Goal: Task Accomplishment & Management: Use online tool/utility

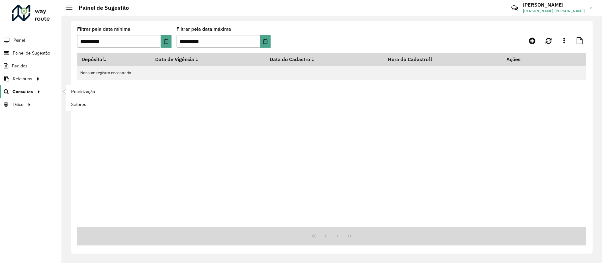
click at [27, 92] on span "Consultas" at bounding box center [23, 91] width 20 height 7
click at [94, 106] on span "Análise de Sessões" at bounding box center [90, 104] width 39 height 7
click at [29, 39] on li "Painel" at bounding box center [30, 40] width 61 height 13
click at [15, 42] on span "Painel" at bounding box center [19, 40] width 13 height 7
click at [22, 65] on span "Pedidos" at bounding box center [20, 66] width 16 height 7
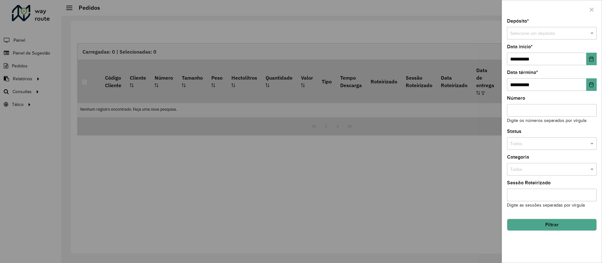
click at [34, 56] on div at bounding box center [301, 131] width 602 height 263
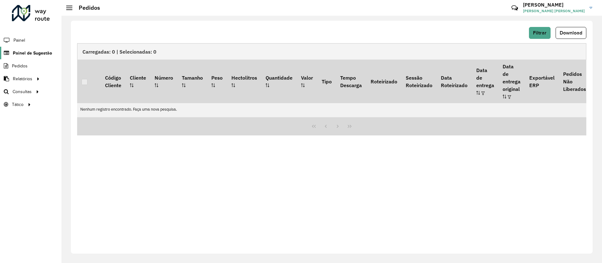
click at [34, 53] on span "Painel de Sugestão" at bounding box center [32, 53] width 39 height 7
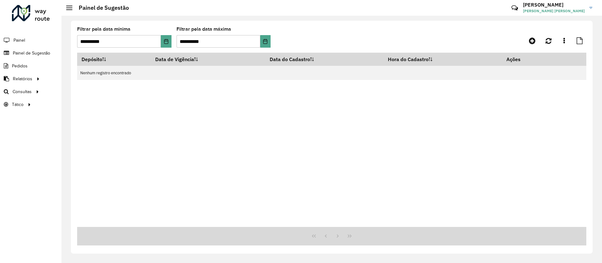
click at [23, 16] on div at bounding box center [31, 13] width 38 height 16
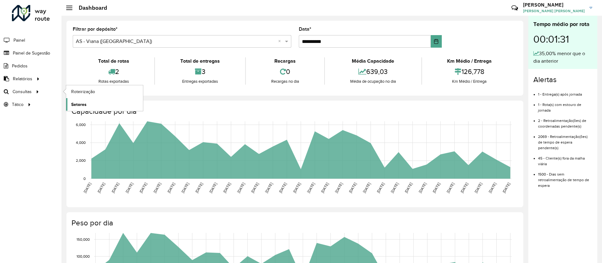
click at [70, 102] on link "Setores" at bounding box center [104, 104] width 77 height 13
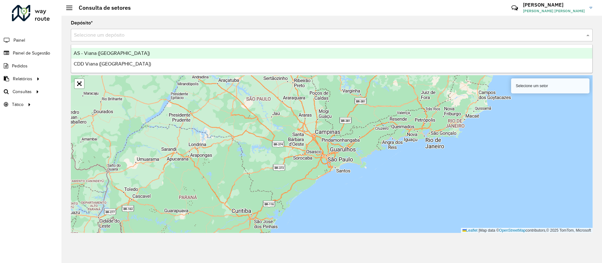
click at [143, 39] on div "Selecione um depósito" at bounding box center [332, 35] width 522 height 13
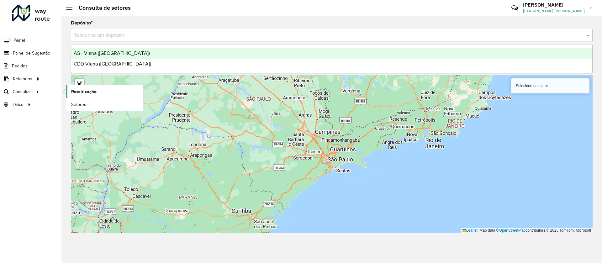
click at [84, 95] on link "Roteirização" at bounding box center [104, 91] width 77 height 13
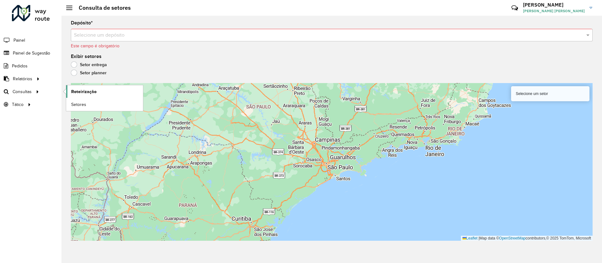
click at [87, 91] on span "Roteirização" at bounding box center [83, 91] width 25 height 7
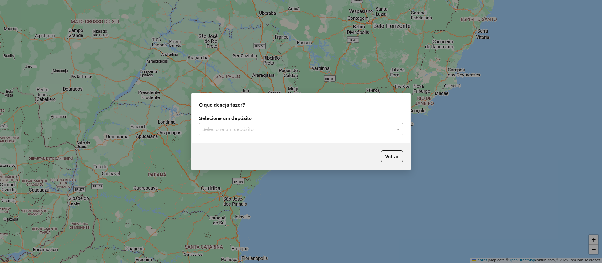
click at [244, 128] on input "text" at bounding box center [294, 130] width 185 height 8
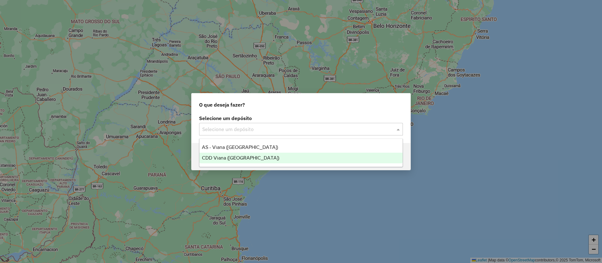
click at [227, 158] on span "CDD Viana ([GEOGRAPHIC_DATA])" at bounding box center [240, 157] width 77 height 5
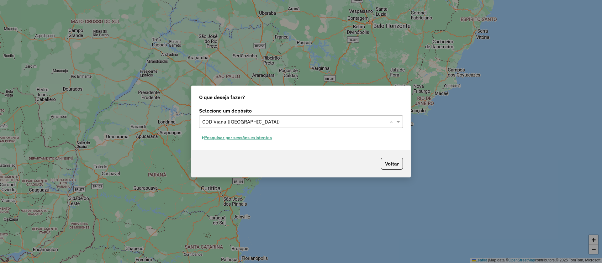
click at [233, 139] on button "Pesquisar por sessões existentes" at bounding box center [237, 138] width 76 height 10
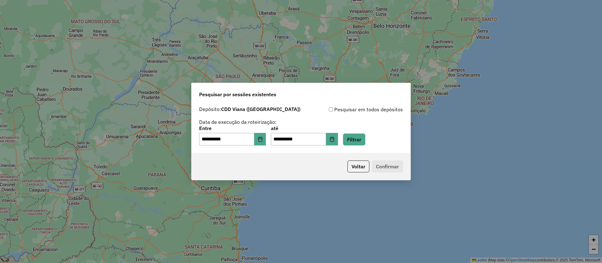
click at [259, 146] on div "**********" at bounding box center [301, 128] width 219 height 50
click at [266, 142] on button "Choose Date" at bounding box center [260, 139] width 12 height 13
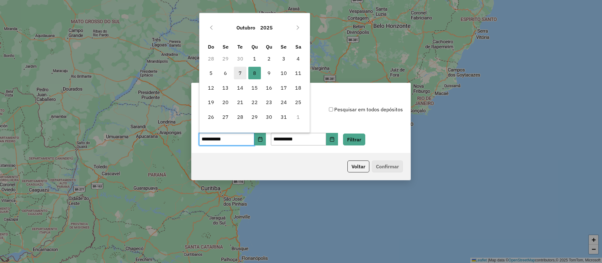
click at [242, 79] on span "7" at bounding box center [240, 73] width 13 height 13
type input "**********"
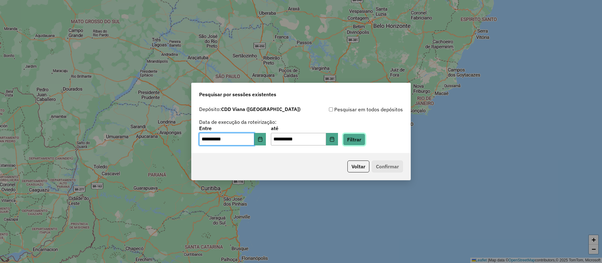
click at [365, 138] on button "Filtrar" at bounding box center [354, 140] width 22 height 12
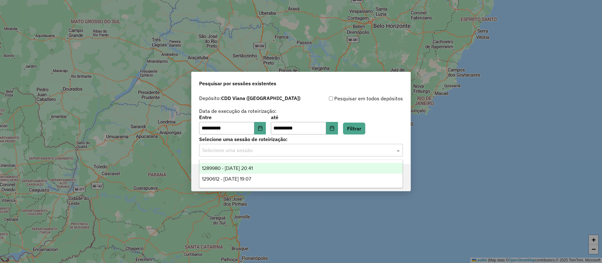
click at [221, 150] on input "text" at bounding box center [294, 151] width 185 height 8
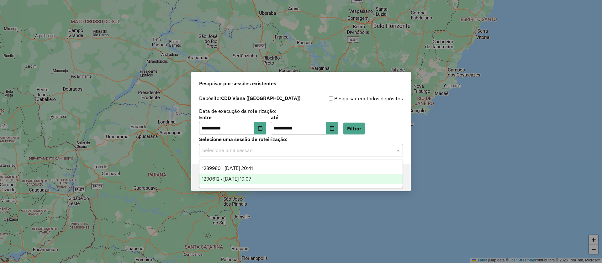
click at [251, 182] on div "1290612 - 08/10/2025 19:07" at bounding box center [300, 179] width 203 height 11
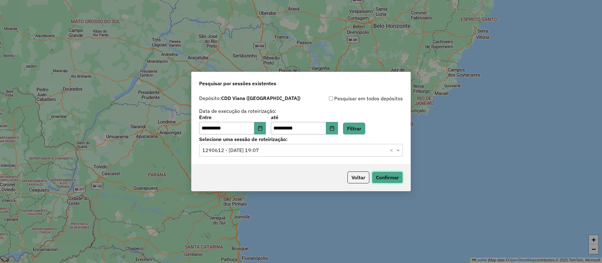
click at [383, 177] on button "Confirmar" at bounding box center [387, 177] width 31 height 12
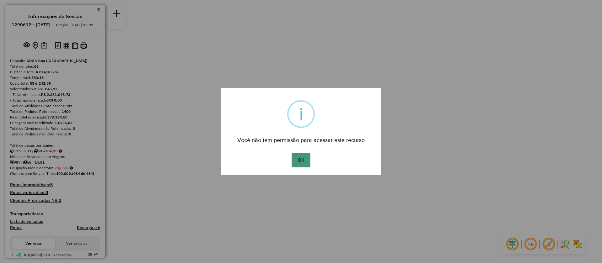
click at [303, 165] on button "OK" at bounding box center [301, 160] width 18 height 14
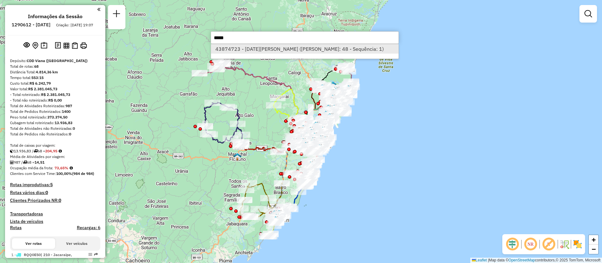
type input "*****"
click at [240, 49] on li "43874723 - LUCIA HELENA DE MATT (Rota: 48 - Sequência: 1)" at bounding box center [304, 48] width 187 height 9
select select "**********"
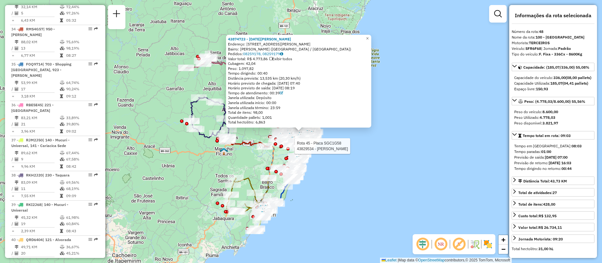
scroll to position [1935, 0]
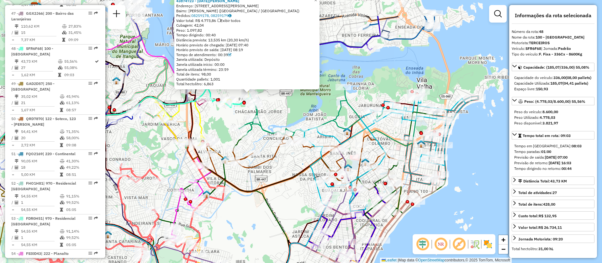
drag, startPoint x: 260, startPoint y: 63, endPoint x: 292, endPoint y: 109, distance: 56.6
click at [292, 109] on div "43874723 - LUCIA HELENA DE MATT Endereço: AV JERONIMO MONTEIRO 66 Bairro: PAUL …" at bounding box center [301, 131] width 602 height 263
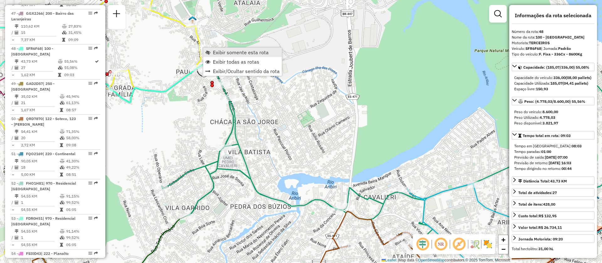
click at [230, 54] on span "Exibir somente esta rota" at bounding box center [241, 52] width 56 height 5
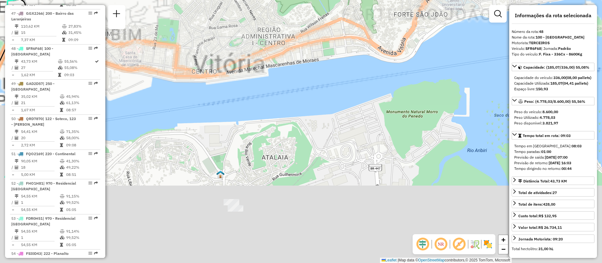
drag, startPoint x: 335, startPoint y: 202, endPoint x: 370, endPoint y: 92, distance: 115.8
click at [370, 92] on div "Janela de atendimento Grade de atendimento Capacidade Transportadoras Veículos …" at bounding box center [301, 131] width 602 height 263
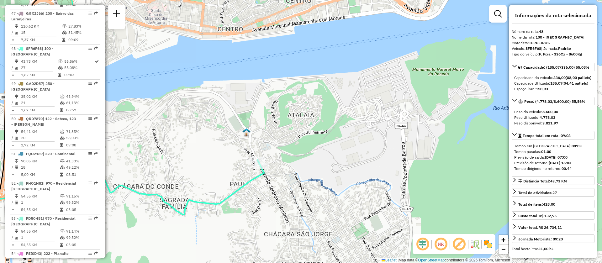
drag, startPoint x: 265, startPoint y: 179, endPoint x: 285, endPoint y: 153, distance: 32.9
click at [285, 153] on div "Janela de atendimento Grade de atendimento Capacidade Transportadoras Veículos …" at bounding box center [301, 131] width 602 height 263
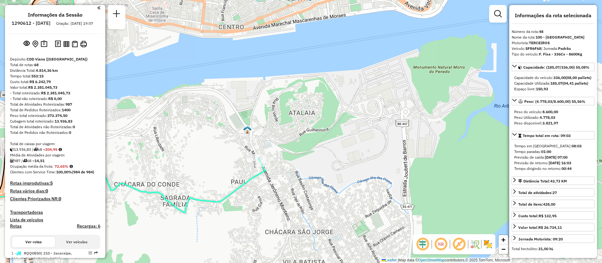
scroll to position [0, 0]
click at [39, 20] on li "Informações da Sessão" at bounding box center [55, 17] width 58 height 8
click at [40, 28] on li "1290612 - [DATE]" at bounding box center [31, 26] width 42 height 8
click at [40, 27] on h6 "1290612 - [DATE]" at bounding box center [31, 25] width 39 height 6
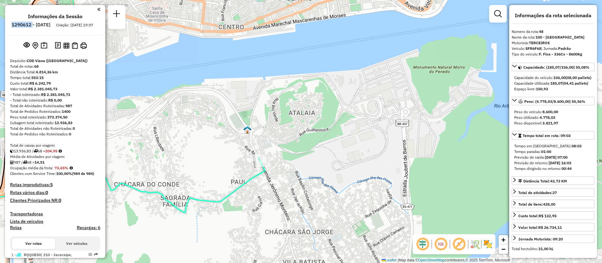
copy h6 "1290612"
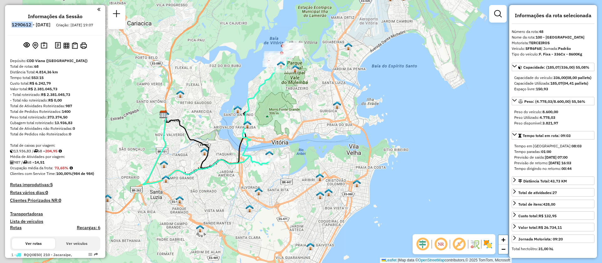
drag, startPoint x: 203, startPoint y: 99, endPoint x: 287, endPoint y: 124, distance: 87.1
click at [287, 124] on div "Janela de atendimento Grade de atendimento Capacidade Transportadoras Veículos …" at bounding box center [301, 131] width 602 height 263
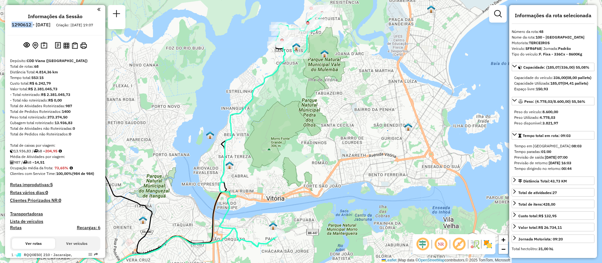
drag, startPoint x: 297, startPoint y: 99, endPoint x: 320, endPoint y: 140, distance: 47.3
click at [320, 140] on div "Janela de atendimento Grade de atendimento Capacidade Transportadoras Veículos …" at bounding box center [301, 131] width 602 height 263
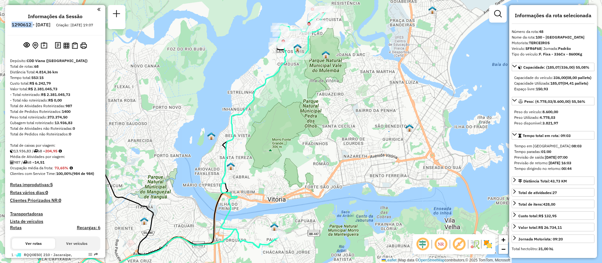
drag, startPoint x: 326, startPoint y: 147, endPoint x: 346, endPoint y: 147, distance: 20.7
click at [346, 147] on div "Janela de atendimento Grade de atendimento Capacidade Transportadoras Veículos …" at bounding box center [301, 131] width 602 height 263
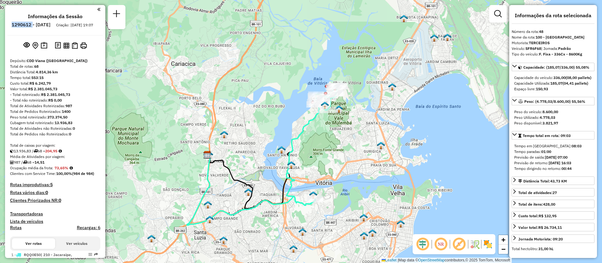
drag, startPoint x: 387, startPoint y: 139, endPoint x: 380, endPoint y: 148, distance: 11.1
click at [380, 148] on img at bounding box center [381, 145] width 8 height 8
drag, startPoint x: 372, startPoint y: 154, endPoint x: 383, endPoint y: 141, distance: 17.3
click at [383, 141] on div "Janela de atendimento Grade de atendimento Capacidade Transportadoras Veículos …" at bounding box center [301, 131] width 602 height 263
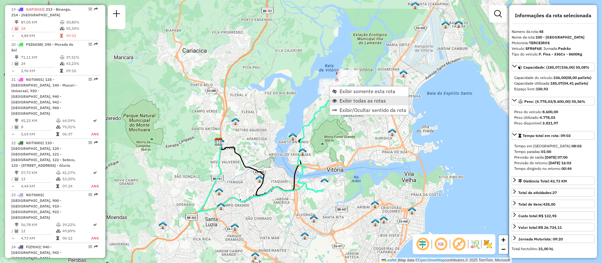
scroll to position [1935, 0]
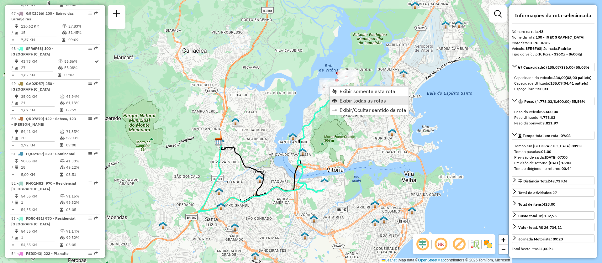
click at [359, 100] on span "Exibir todas as rotas" at bounding box center [362, 100] width 46 height 5
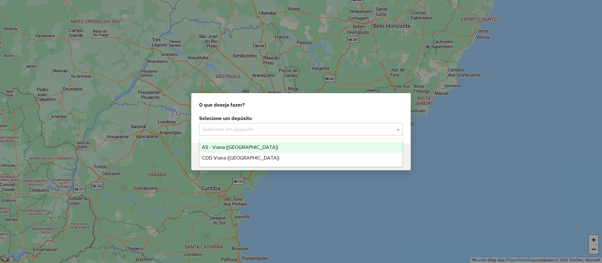
click at [247, 130] on input "text" at bounding box center [294, 130] width 185 height 8
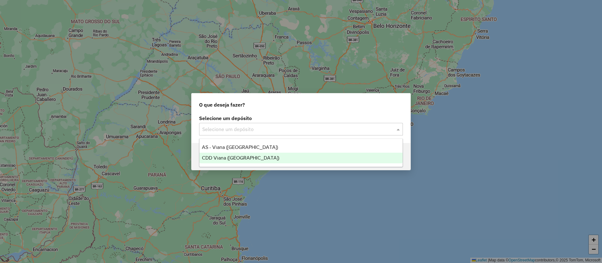
click at [232, 156] on span "CDD Viana ([GEOGRAPHIC_DATA])" at bounding box center [240, 157] width 77 height 5
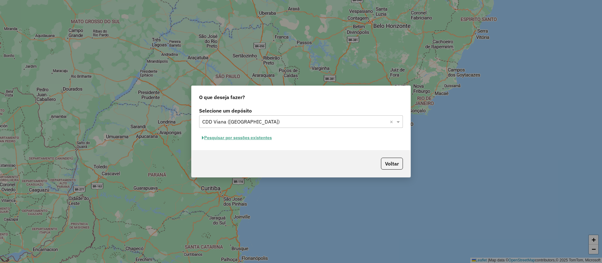
click at [244, 139] on button "Pesquisar por sessões existentes" at bounding box center [237, 138] width 76 height 10
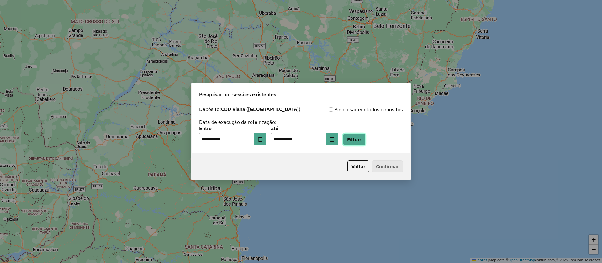
click at [365, 140] on button "Filtrar" at bounding box center [354, 140] width 22 height 12
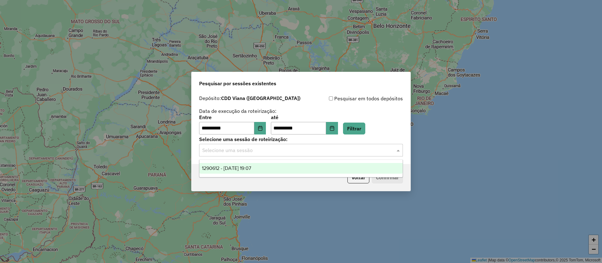
click at [257, 150] on input "text" at bounding box center [294, 151] width 185 height 8
click at [238, 168] on span "1290612 - 08/10/2025 19:07" at bounding box center [226, 168] width 49 height 5
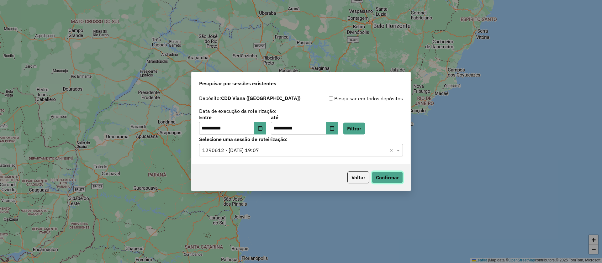
click at [384, 176] on button "Confirmar" at bounding box center [387, 177] width 31 height 12
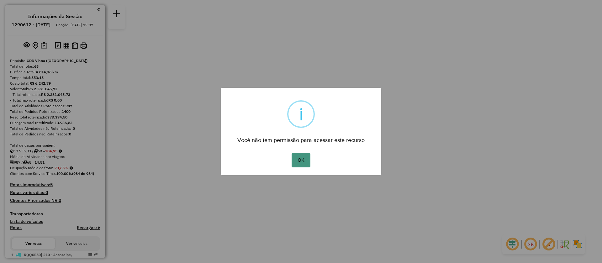
click at [297, 162] on button "OK" at bounding box center [301, 160] width 18 height 14
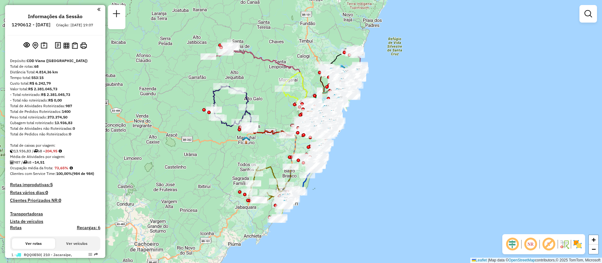
drag, startPoint x: 358, startPoint y: 174, endPoint x: 366, endPoint y: 157, distance: 19.1
click at [366, 157] on div "Janela de atendimento Grade de atendimento Capacidade Transportadoras Veículos …" at bounding box center [301, 131] width 602 height 263
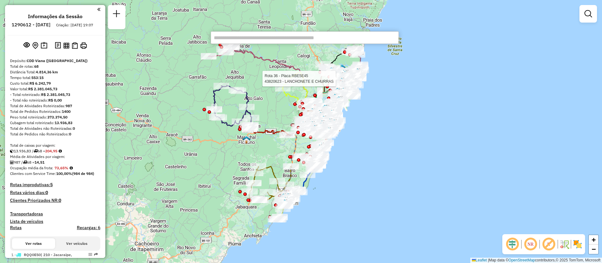
paste input "*****"
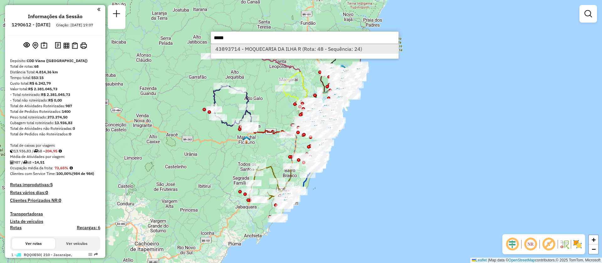
type input "*****"
click at [253, 50] on li "43893714 - MOQUECARIA DA ILHA R (Rota: 48 - Sequência: 24)" at bounding box center [304, 48] width 187 height 9
select select "**********"
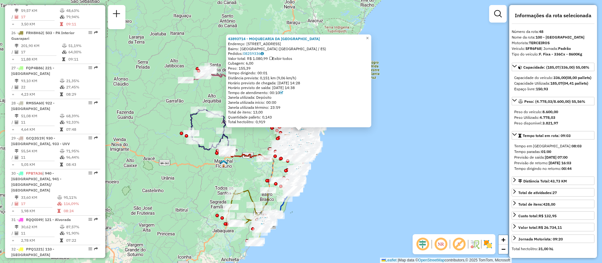
scroll to position [1935, 0]
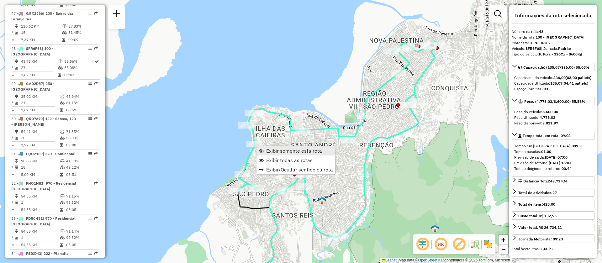
click at [307, 151] on span "Exibir somente esta rota" at bounding box center [294, 150] width 56 height 5
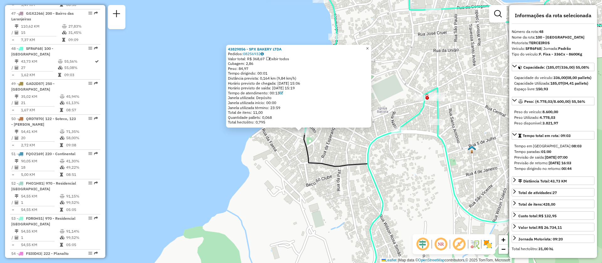
click at [371, 49] on link "×" at bounding box center [368, 49] width 8 height 8
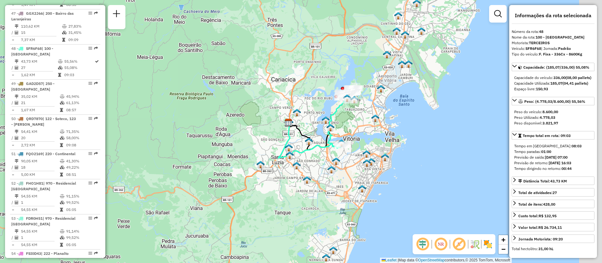
drag, startPoint x: 395, startPoint y: 170, endPoint x: 365, endPoint y: 143, distance: 40.8
click at [365, 143] on div "Janela de atendimento Grade de atendimento Capacidade Transportadoras Veículos …" at bounding box center [301, 131] width 602 height 263
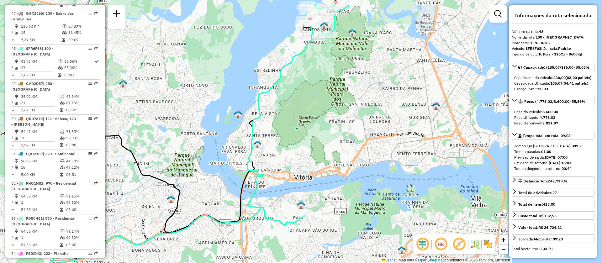
drag, startPoint x: 377, startPoint y: 134, endPoint x: 320, endPoint y: 140, distance: 57.0
click at [320, 140] on div "Janela de atendimento Grade de atendimento Capacidade Transportadoras Veículos …" at bounding box center [301, 131] width 602 height 263
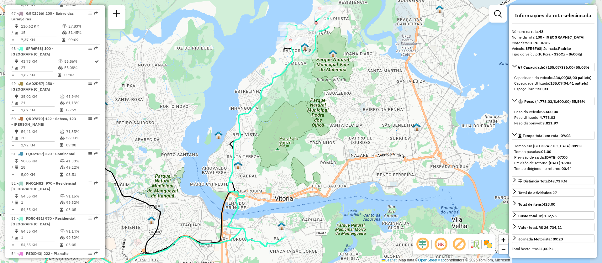
drag, startPoint x: 340, startPoint y: 109, endPoint x: 321, endPoint y: 130, distance: 28.6
click at [321, 130] on div "Janela de atendimento Grade de atendimento Capacidade Transportadoras Veículos …" at bounding box center [301, 131] width 602 height 263
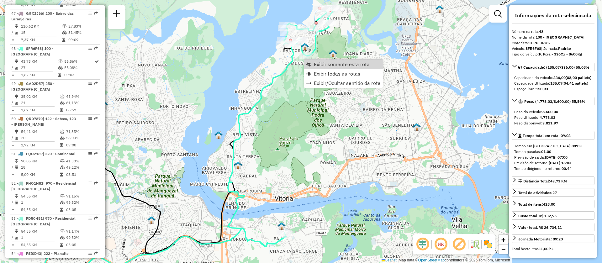
click at [387, 157] on div "Janela de atendimento Grade de atendimento Capacidade Transportadoras Veículos …" at bounding box center [301, 131] width 602 height 263
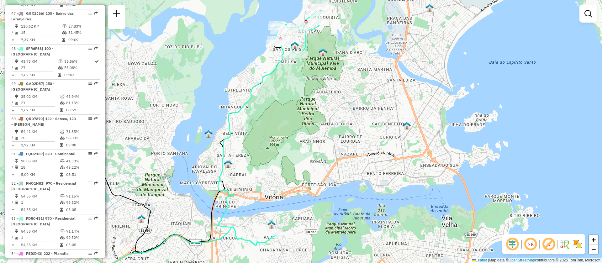
drag, startPoint x: 318, startPoint y: 176, endPoint x: 308, endPoint y: 175, distance: 10.4
click at [308, 175] on div "Janela de atendimento Grade de atendimento Capacidade Transportadoras Veículos …" at bounding box center [301, 131] width 602 height 263
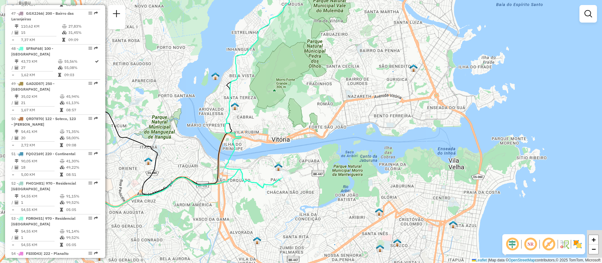
drag, startPoint x: 308, startPoint y: 175, endPoint x: 315, endPoint y: 117, distance: 58.4
click at [315, 117] on div "Janela de atendimento Grade de atendimento Capacidade Transportadoras Veículos …" at bounding box center [301, 131] width 602 height 263
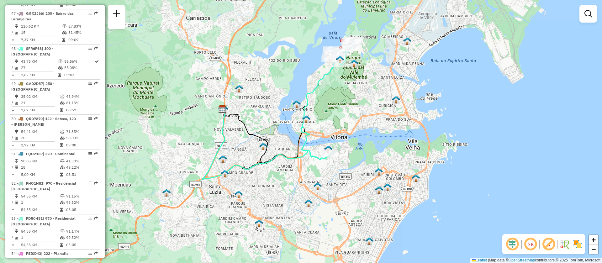
drag, startPoint x: 372, startPoint y: 83, endPoint x: 358, endPoint y: 112, distance: 32.2
click at [358, 111] on div "Janela de atendimento Grade de atendimento Capacidade Transportadoras Veículos …" at bounding box center [301, 131] width 602 height 263
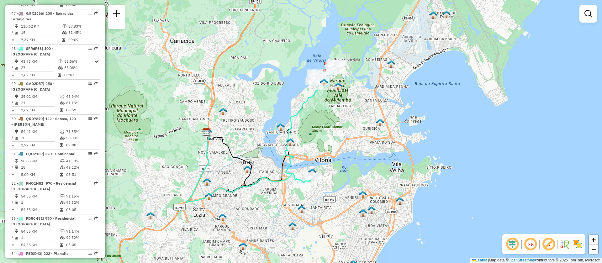
drag, startPoint x: 340, startPoint y: 116, endPoint x: 327, endPoint y: 132, distance: 21.2
click at [327, 132] on div "Janela de atendimento Grade de atendimento Capacidade Transportadoras Veículos …" at bounding box center [301, 131] width 602 height 263
select select "**********"
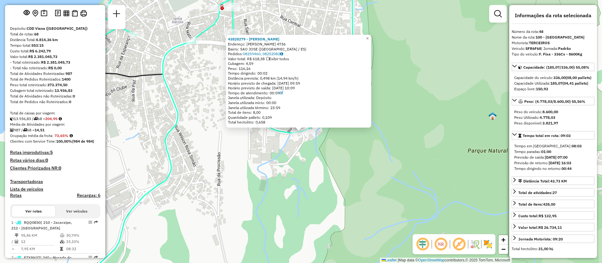
scroll to position [0, 0]
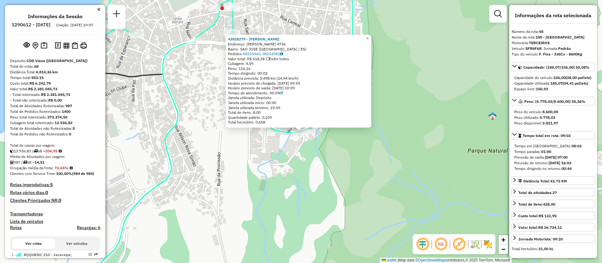
click at [40, 24] on h6 "1290612 - [DATE]" at bounding box center [31, 25] width 39 height 6
copy h6 "1290612"
click at [542, 33] on strong "48" at bounding box center [541, 31] width 4 height 5
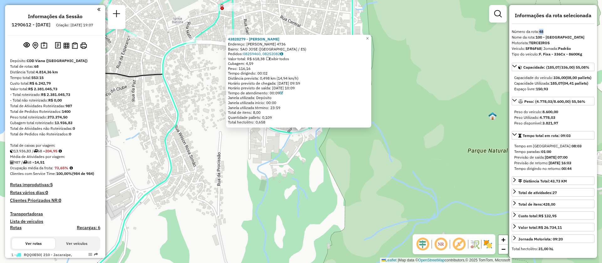
copy strong "48"
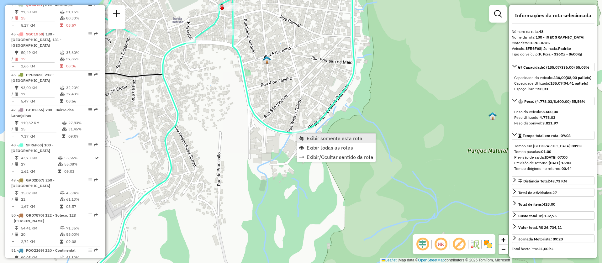
scroll to position [1935, 0]
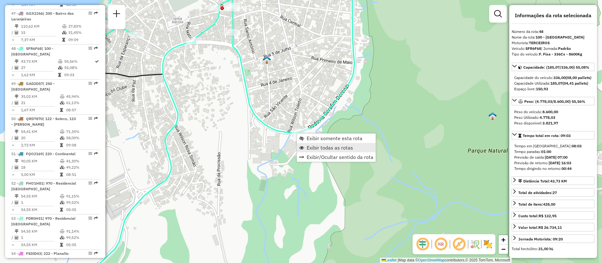
click at [313, 148] on span "Exibir todas as rotas" at bounding box center [330, 147] width 46 height 5
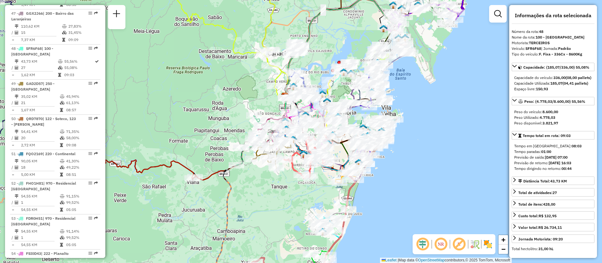
drag, startPoint x: 365, startPoint y: 38, endPoint x: 340, endPoint y: 30, distance: 26.6
click at [340, 30] on div "Janela de atendimento Grade de atendimento Capacidade Transportadoras Veículos …" at bounding box center [301, 131] width 602 height 263
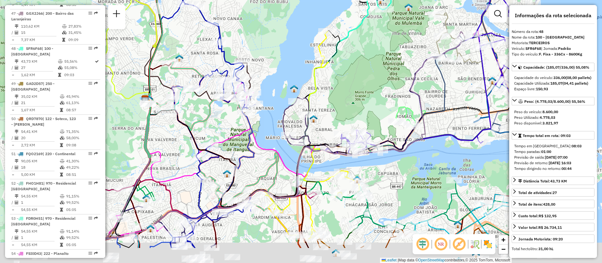
drag, startPoint x: 347, startPoint y: 124, endPoint x: 361, endPoint y: 82, distance: 44.3
click at [361, 82] on div "Janela de atendimento Grade de atendimento Capacidade Transportadoras Veículos …" at bounding box center [301, 131] width 602 height 263
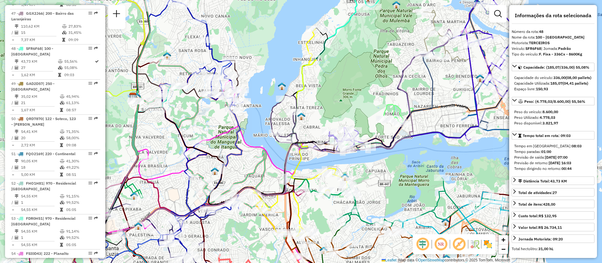
drag, startPoint x: 362, startPoint y: 113, endPoint x: 349, endPoint y: 111, distance: 12.7
click at [349, 111] on div "Janela de atendimento Grade de atendimento Capacidade Transportadoras Veículos …" at bounding box center [301, 131] width 602 height 263
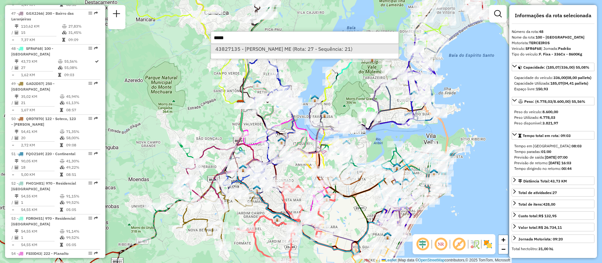
type input "*****"
click at [237, 48] on li "43827135 - [PERSON_NAME] ME (Rota: 27 - Sequência: 21)" at bounding box center [304, 48] width 187 height 9
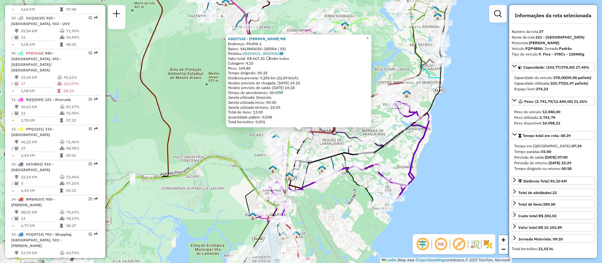
scroll to position [1209, 0]
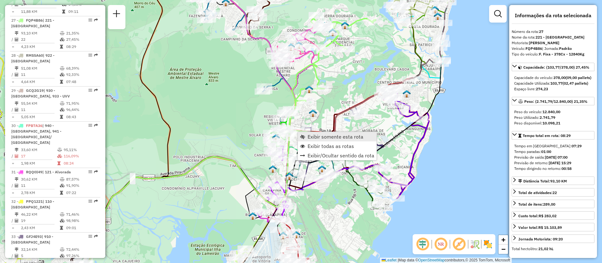
click at [306, 134] on link "Exibir somente esta rota" at bounding box center [337, 136] width 79 height 9
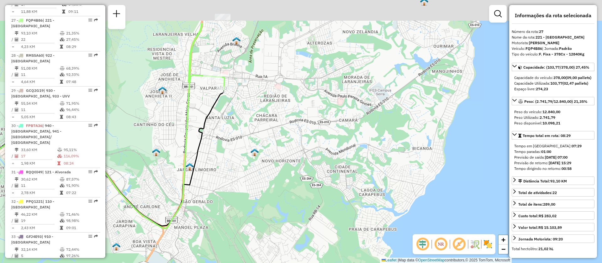
drag, startPoint x: 304, startPoint y: 108, endPoint x: 306, endPoint y: 141, distance: 33.0
click at [306, 141] on div "Janela de atendimento Grade de atendimento Capacidade Transportadoras Veículos …" at bounding box center [301, 131] width 602 height 263
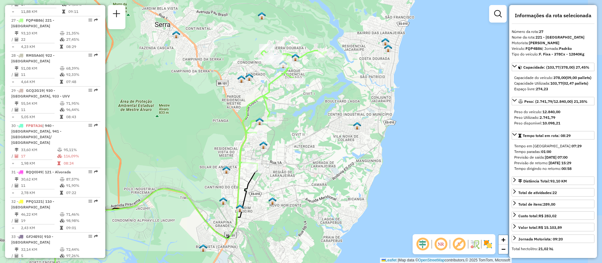
drag, startPoint x: 346, startPoint y: 100, endPoint x: 337, endPoint y: 138, distance: 39.0
click at [337, 138] on div "Janela de atendimento Grade de atendimento Capacidade Transportadoras Veículos …" at bounding box center [301, 131] width 602 height 263
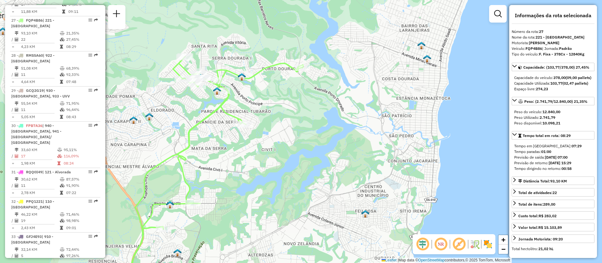
drag, startPoint x: 347, startPoint y: 45, endPoint x: 347, endPoint y: 79, distance: 33.9
click at [352, 92] on div "Janela de atendimento Grade de atendimento Capacidade Transportadoras Veículos …" at bounding box center [301, 131] width 602 height 263
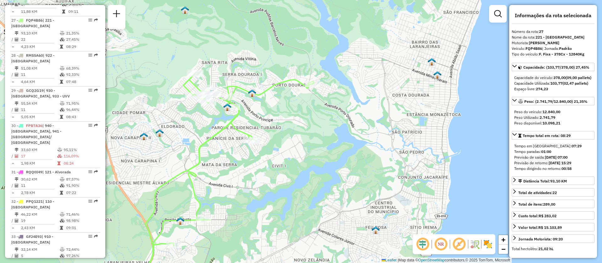
drag, startPoint x: 353, startPoint y: 70, endPoint x: 358, endPoint y: 71, distance: 5.7
click at [358, 65] on div "Janela de atendimento Grade de atendimento Capacidade Transportadoras Veículos …" at bounding box center [301, 131] width 602 height 263
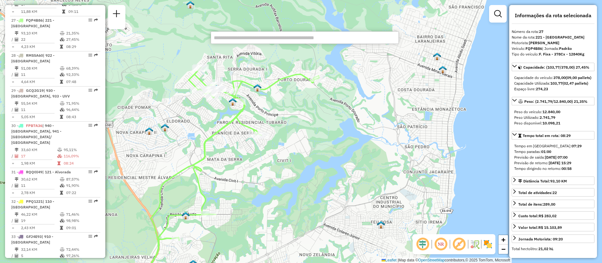
paste input "*****"
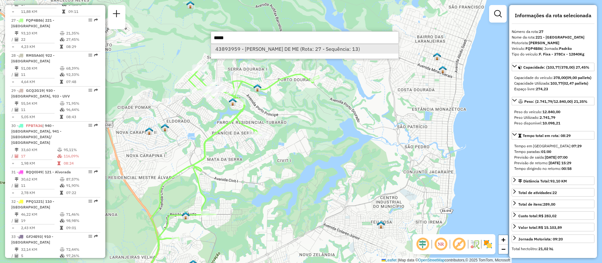
type input "*****"
click at [239, 48] on li "43893959 - [PERSON_NAME] DE ME (Rota: 27 - Sequência: 13)" at bounding box center [304, 48] width 187 height 9
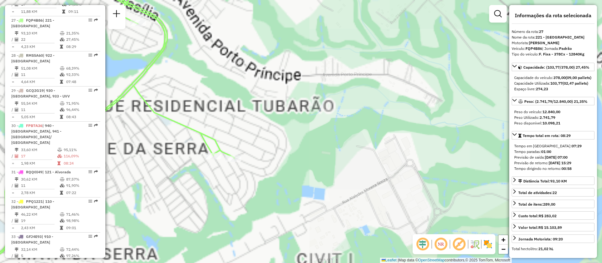
drag, startPoint x: 320, startPoint y: 141, endPoint x: 368, endPoint y: 155, distance: 49.3
click at [366, 155] on div "43893959 - GEOVANA CAMPOS DE ME Endereço: 100 TRAVESSA N 09 Bairro: [GEOGRAPHIC…" at bounding box center [301, 131] width 602 height 263
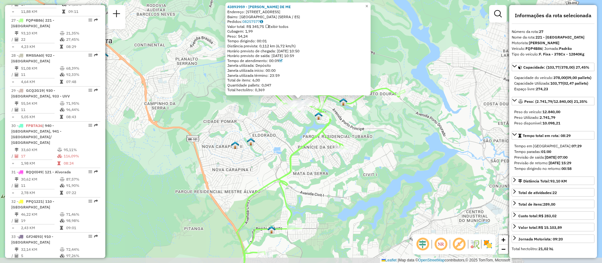
drag, startPoint x: 390, startPoint y: 160, endPoint x: 395, endPoint y: 138, distance: 22.5
click at [395, 138] on div "43893959 - GEOVANA CAMPOS DE ME Endereço: 100 TRAVESSA N 09 Bairro: [GEOGRAPHIC…" at bounding box center [301, 131] width 602 height 263
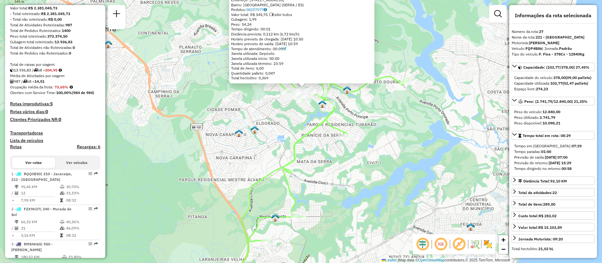
scroll to position [0, 0]
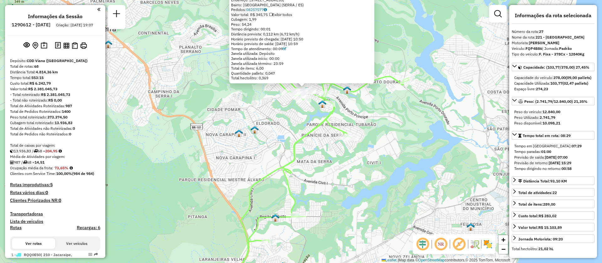
click at [37, 22] on h6 "1290612 - [DATE]" at bounding box center [31, 25] width 39 height 6
copy h6 "1290612"
click at [542, 32] on strong "27" at bounding box center [541, 31] width 4 height 5
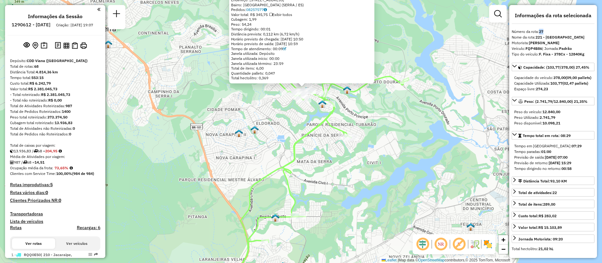
copy strong "27"
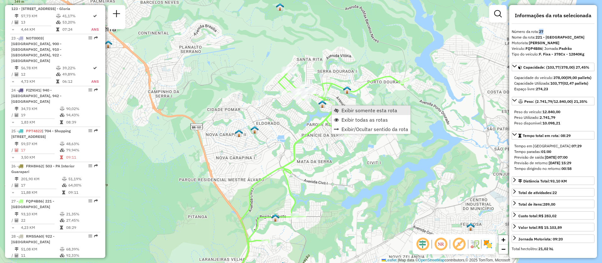
scroll to position [1209, 0]
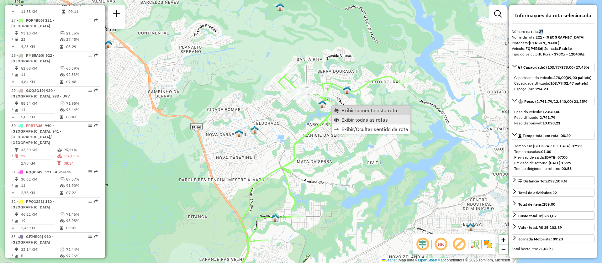
click at [373, 118] on span "Exibir todas as rotas" at bounding box center [364, 119] width 46 height 5
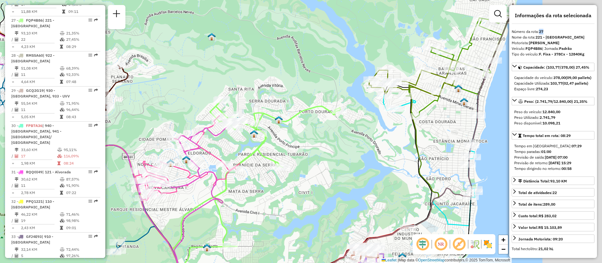
drag, startPoint x: 349, startPoint y: 154, endPoint x: 350, endPoint y: 135, distance: 18.5
click at [333, 163] on div "Janela de atendimento Grade de atendimento Capacidade Transportadoras Veículos …" at bounding box center [301, 131] width 602 height 263
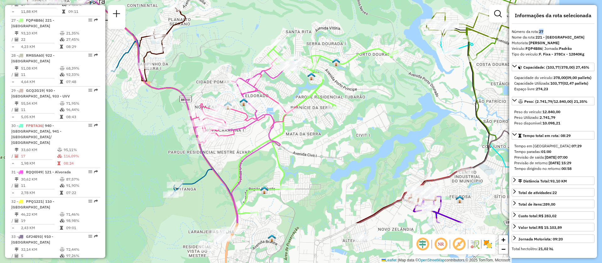
drag, startPoint x: 343, startPoint y: 171, endPoint x: 417, endPoint y: 106, distance: 98.8
click at [417, 106] on div "Janela de atendimento Grade de atendimento Capacidade Transportadoras Veículos …" at bounding box center [301, 131] width 602 height 263
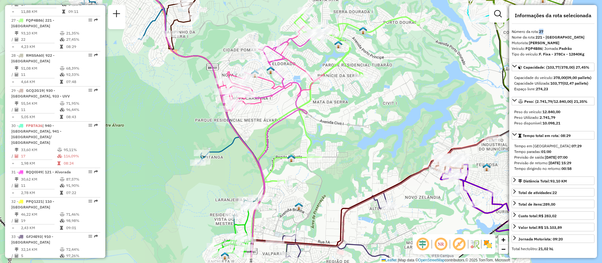
drag, startPoint x: 329, startPoint y: 202, endPoint x: 356, endPoint y: 170, distance: 42.1
click at [356, 170] on div "Janela de atendimento Grade de atendimento Capacidade Transportadoras Veículos …" at bounding box center [301, 131] width 602 height 263
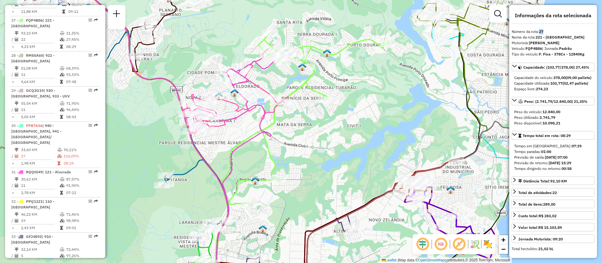
drag, startPoint x: 344, startPoint y: 166, endPoint x: 305, endPoint y: 196, distance: 49.0
click at [305, 196] on div "Janela de atendimento Grade de atendimento Capacidade Transportadoras Veículos …" at bounding box center [301, 131] width 602 height 263
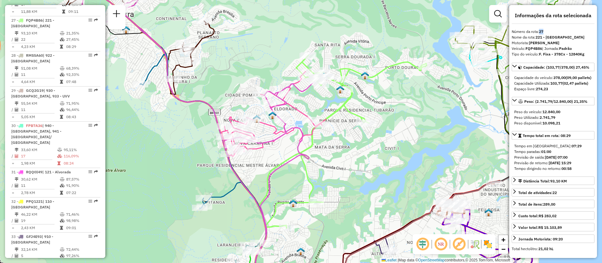
drag, startPoint x: 314, startPoint y: 171, endPoint x: 334, endPoint y: 186, distance: 25.3
click at [334, 186] on div "Janela de atendimento Grade de atendimento Capacidade Transportadoras Veículos …" at bounding box center [301, 131] width 602 height 263
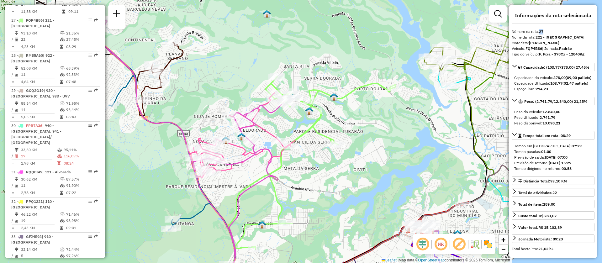
drag, startPoint x: 409, startPoint y: 161, endPoint x: 386, endPoint y: 176, distance: 26.5
click at [386, 176] on div "Janela de atendimento Grade de atendimento Capacidade Transportadoras Veículos …" at bounding box center [301, 131] width 602 height 263
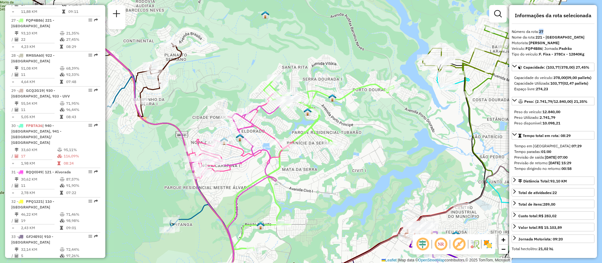
drag, startPoint x: 391, startPoint y: 161, endPoint x: 323, endPoint y: 161, distance: 68.0
click at [363, 179] on div "Janela de atendimento Grade de atendimento Capacidade Transportadoras Veículos …" at bounding box center [301, 131] width 602 height 263
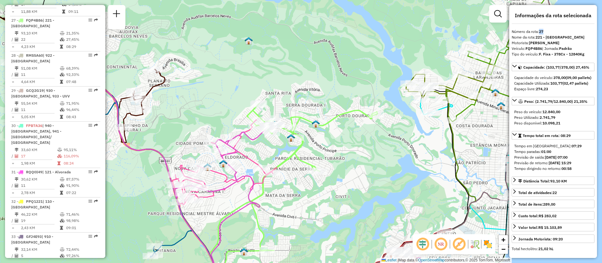
drag, startPoint x: 337, startPoint y: 144, endPoint x: 357, endPoint y: 153, distance: 22.2
click at [357, 153] on div "Janela de atendimento Grade de atendimento Capacidade Transportadoras Veículos …" at bounding box center [301, 131] width 602 height 263
